Goal: Task Accomplishment & Management: Use online tool/utility

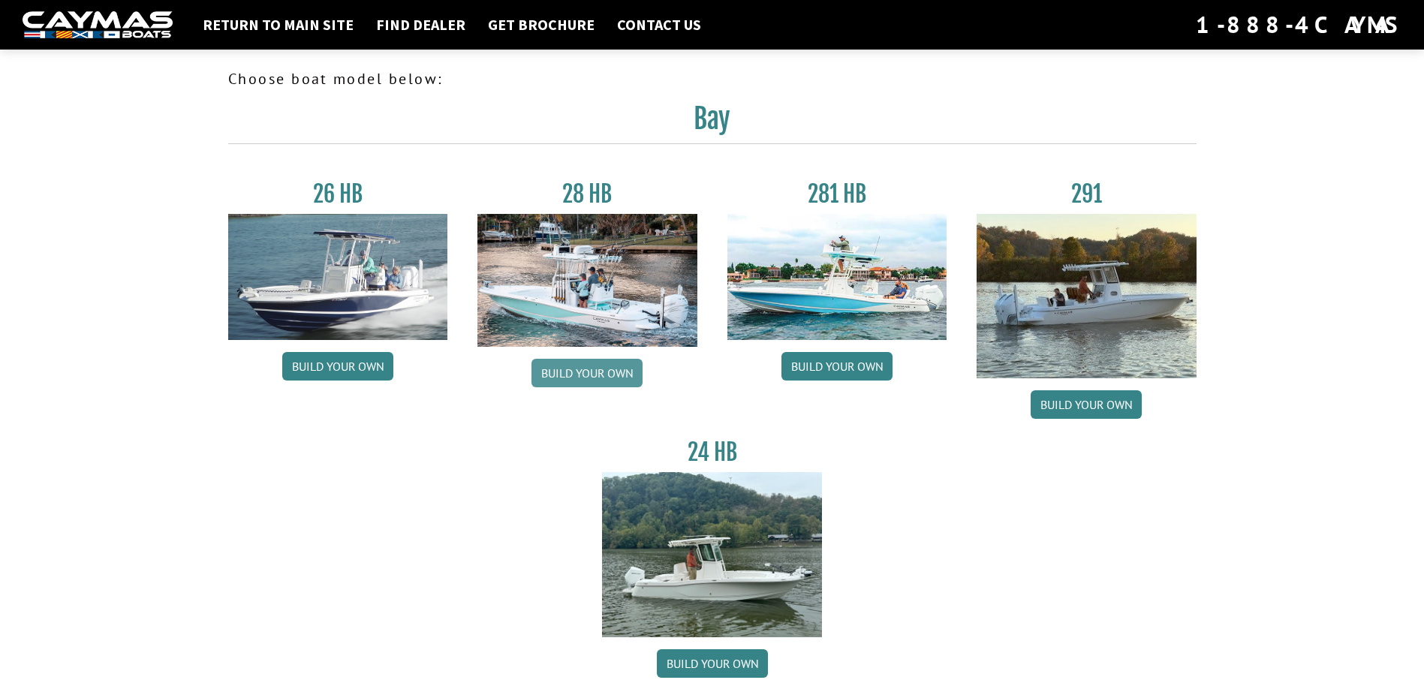
click at [584, 369] on link "Build your own" at bounding box center [587, 373] width 111 height 29
click at [1089, 409] on link "Build your own" at bounding box center [1086, 404] width 111 height 29
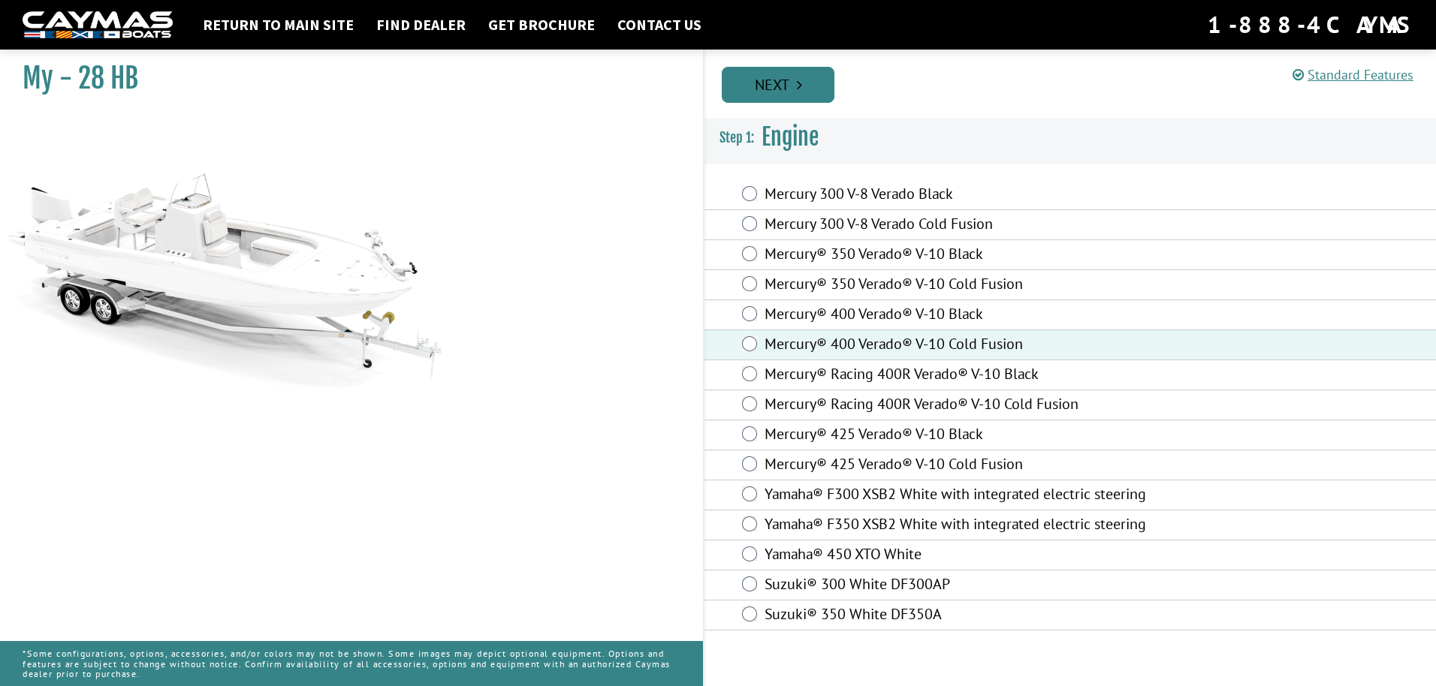
click at [784, 94] on link "Next" at bounding box center [778, 85] width 113 height 36
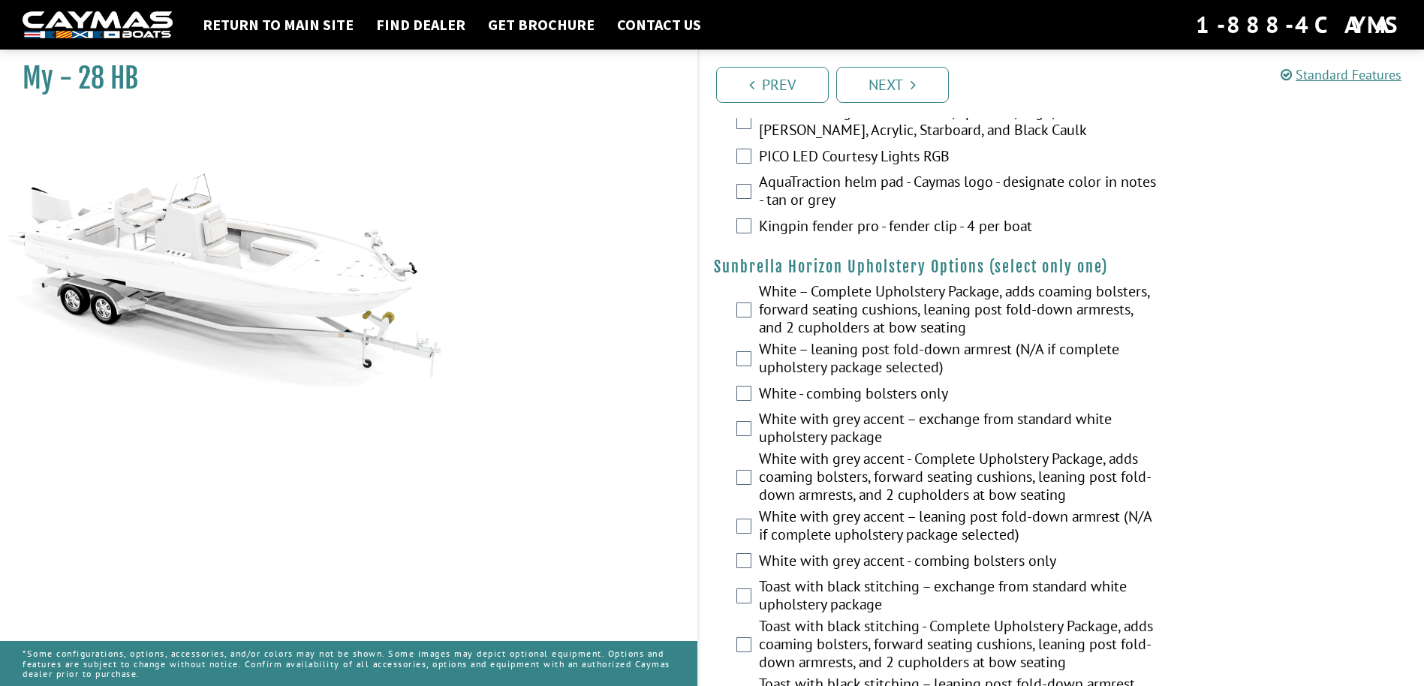
scroll to position [2227, 0]
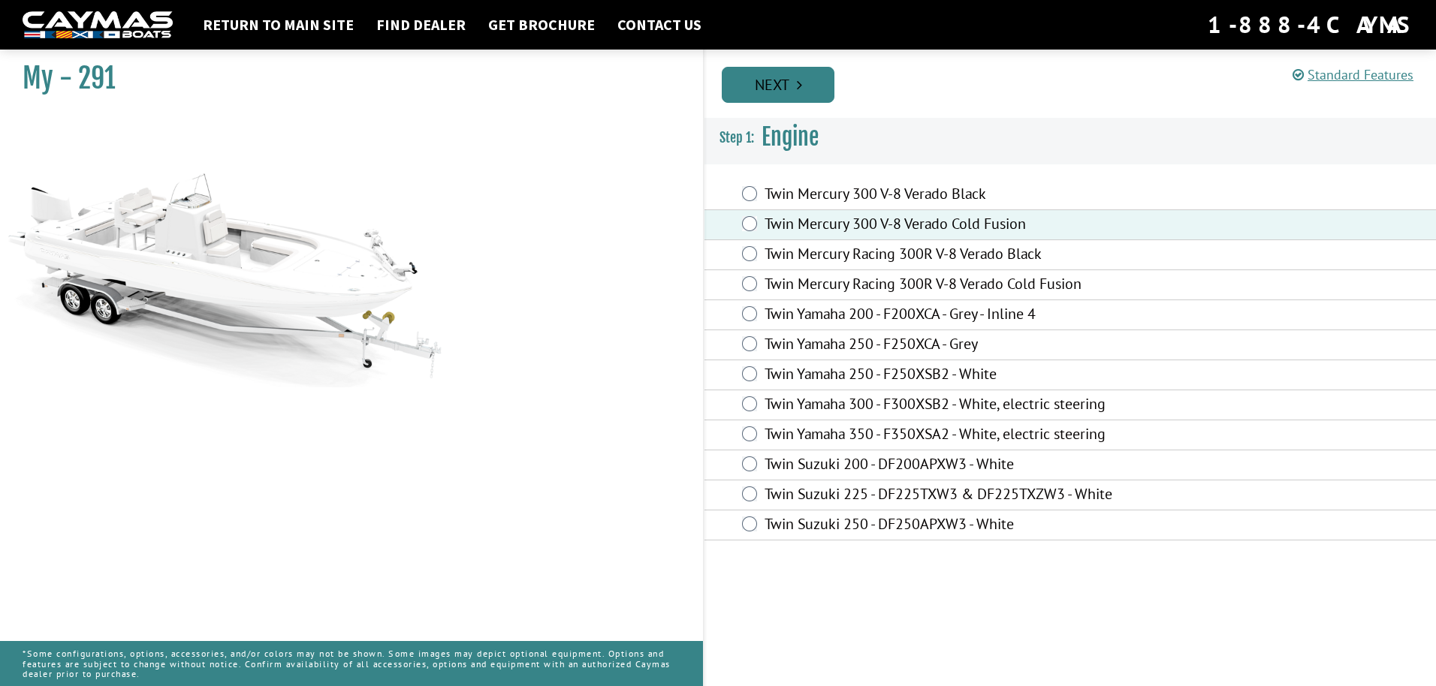
click at [788, 87] on link "Next" at bounding box center [778, 85] width 113 height 36
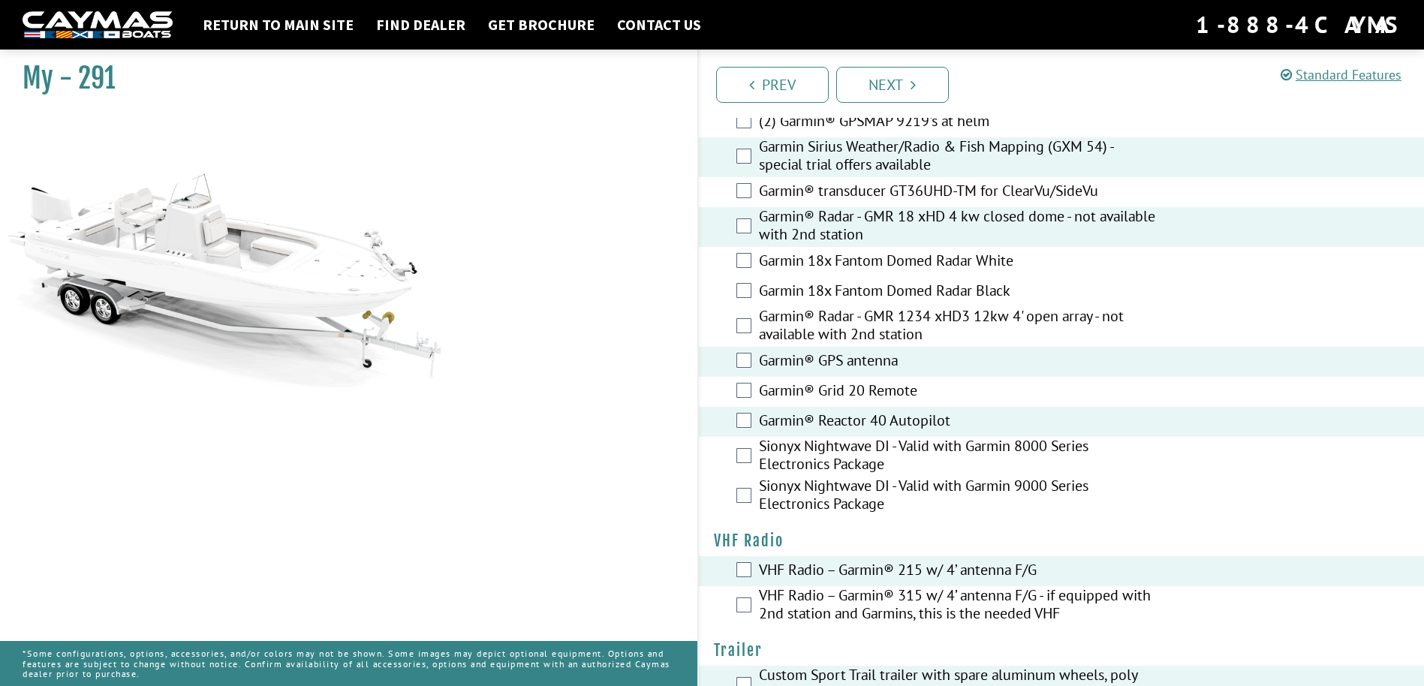
scroll to position [3766, 0]
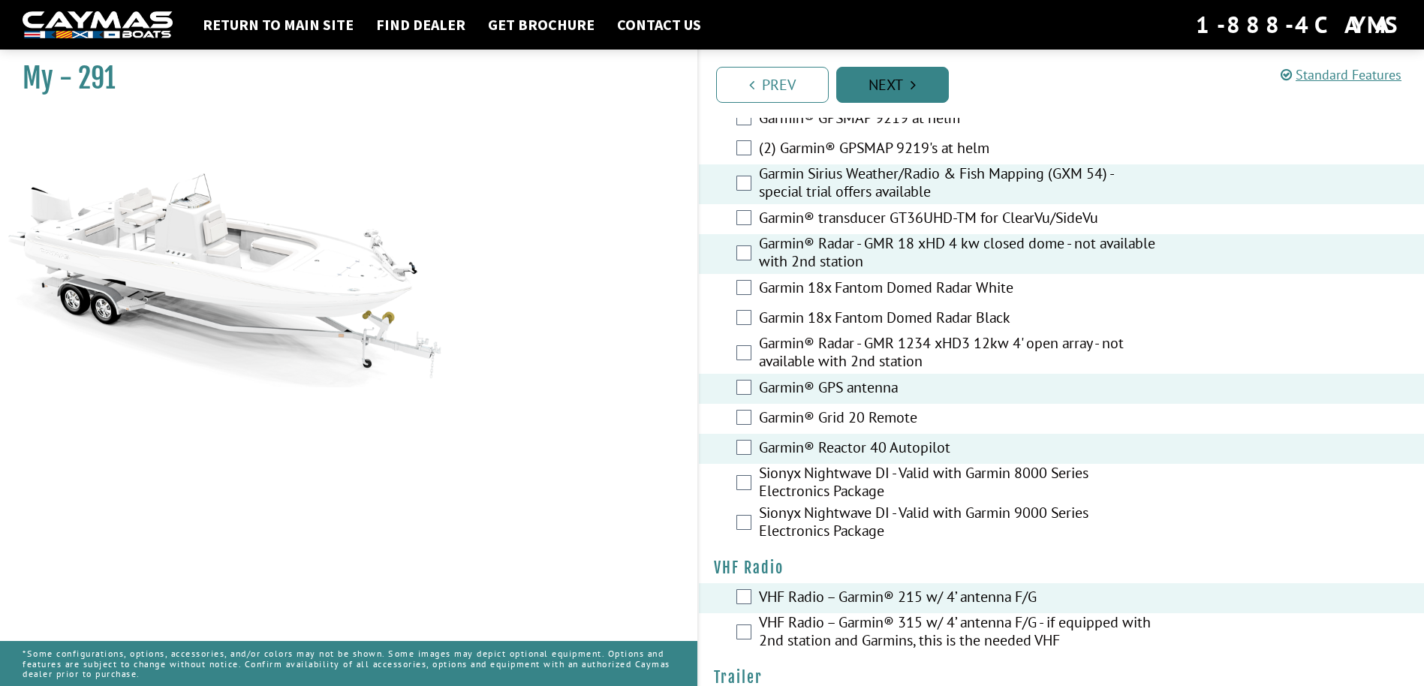
click at [906, 84] on link "Next" at bounding box center [892, 85] width 113 height 36
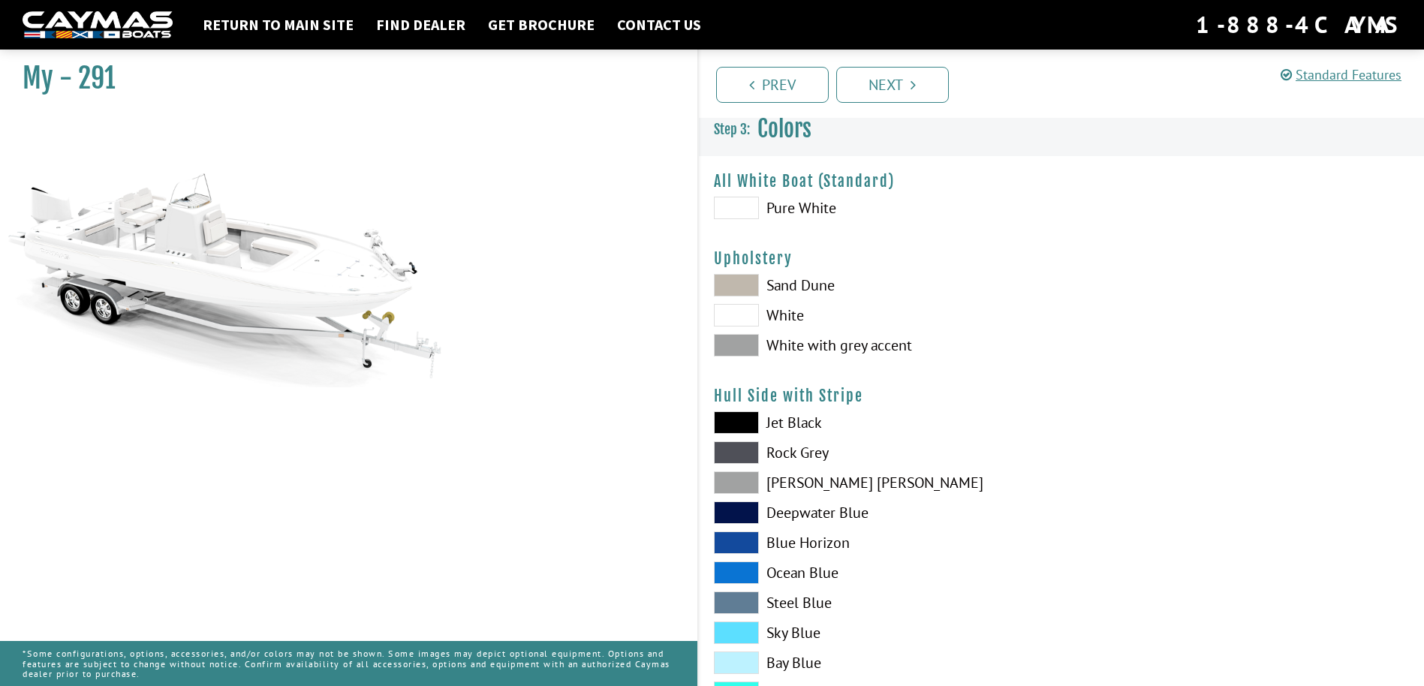
scroll to position [0, 0]
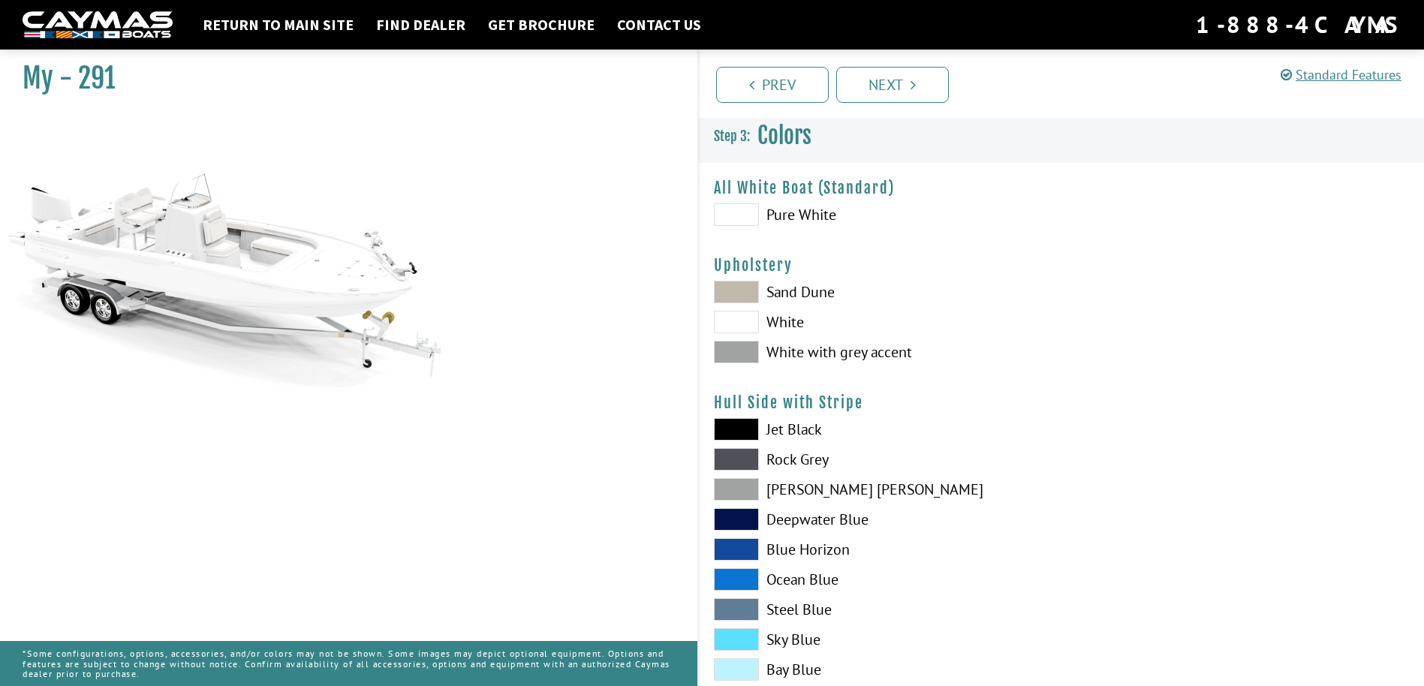
click at [737, 351] on span at bounding box center [736, 352] width 45 height 23
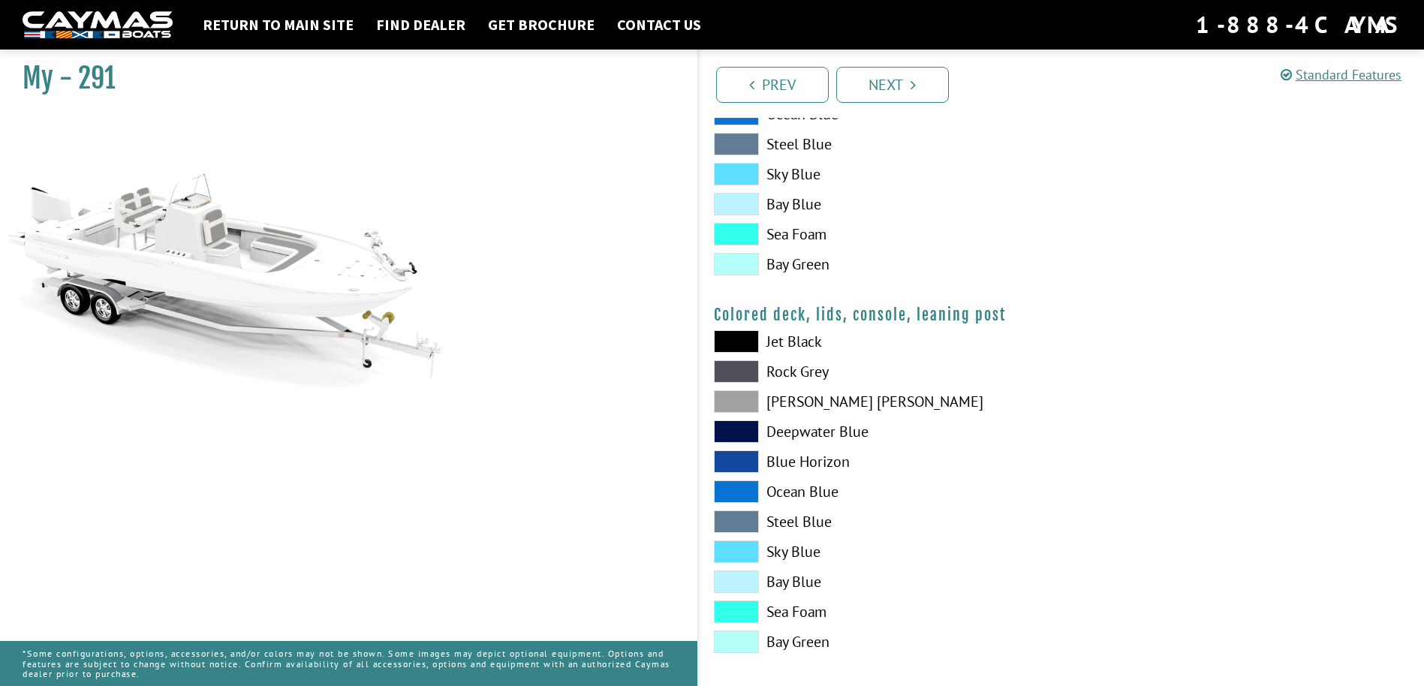
scroll to position [1610, 0]
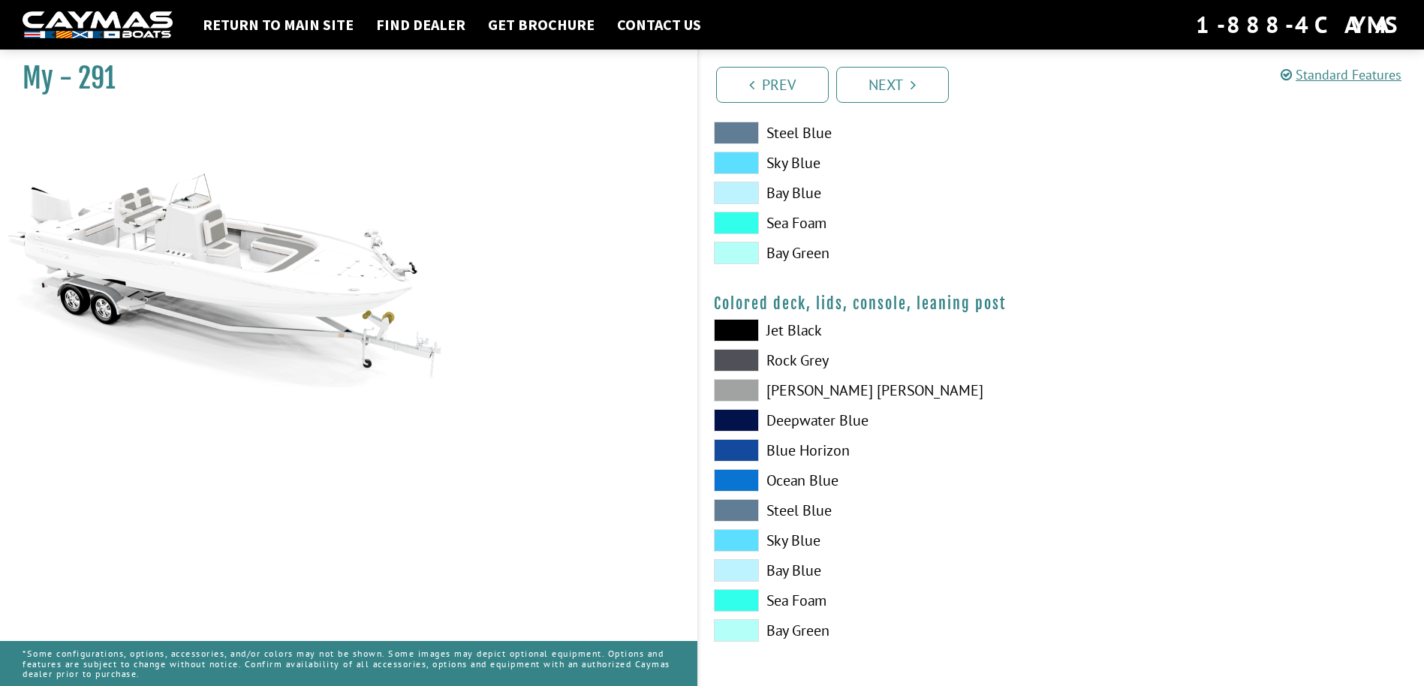
click at [733, 393] on span at bounding box center [736, 390] width 45 height 23
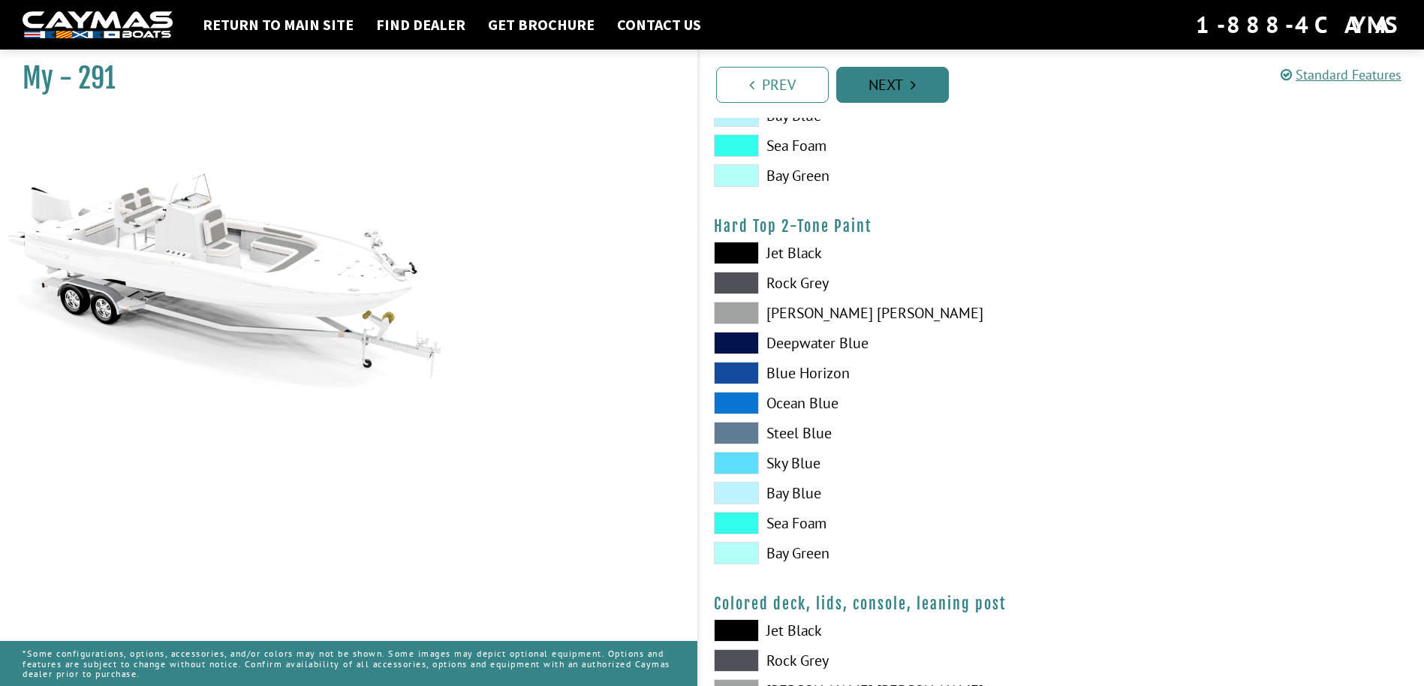
click at [890, 91] on link "Next" at bounding box center [892, 85] width 113 height 36
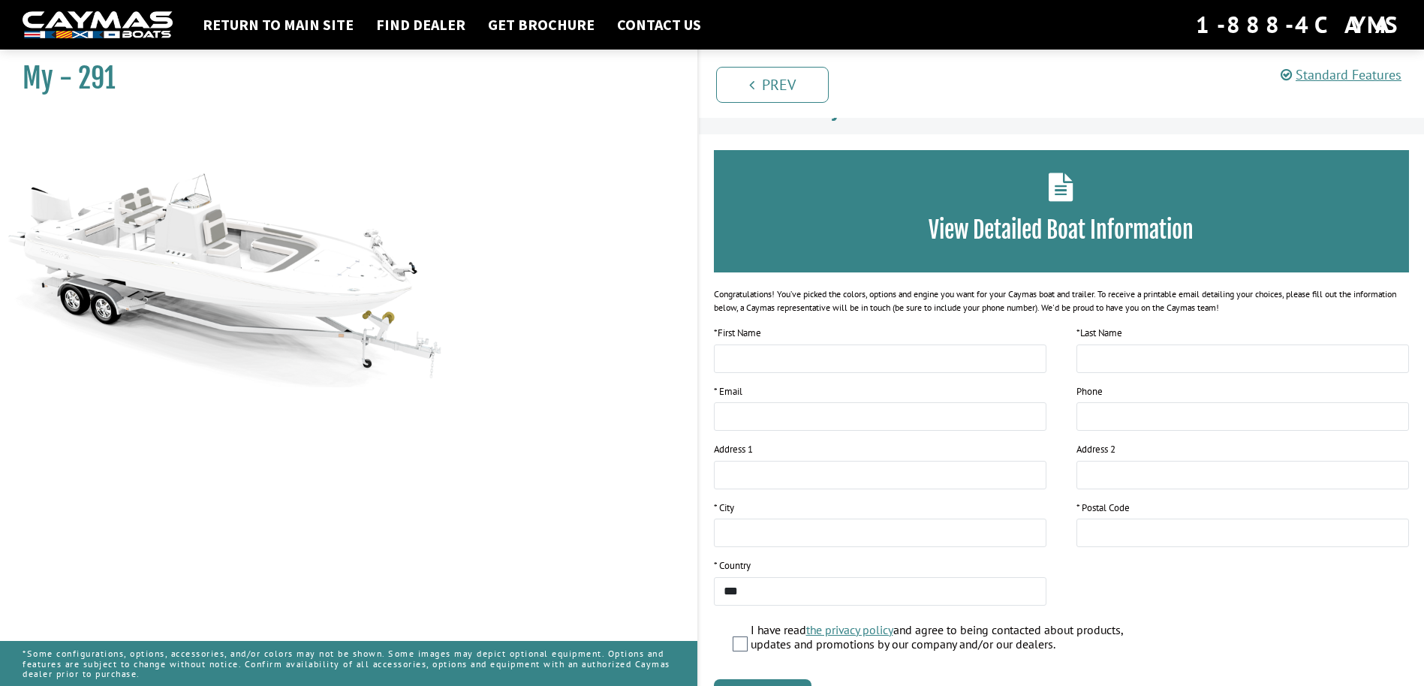
scroll to position [0, 0]
